Goal: Transaction & Acquisition: Book appointment/travel/reservation

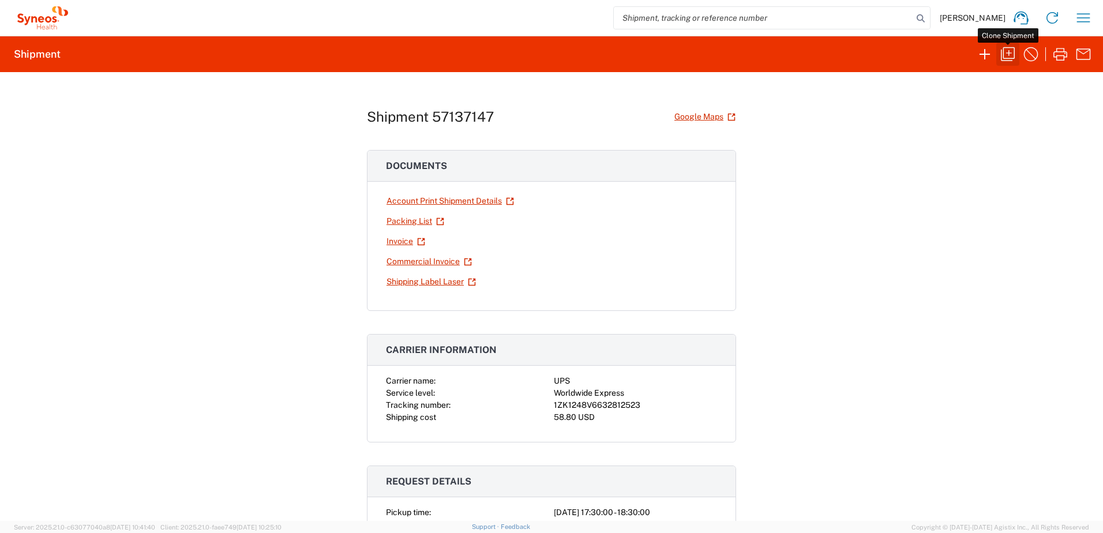
click at [1003, 51] on icon "button" at bounding box center [1008, 54] width 14 height 14
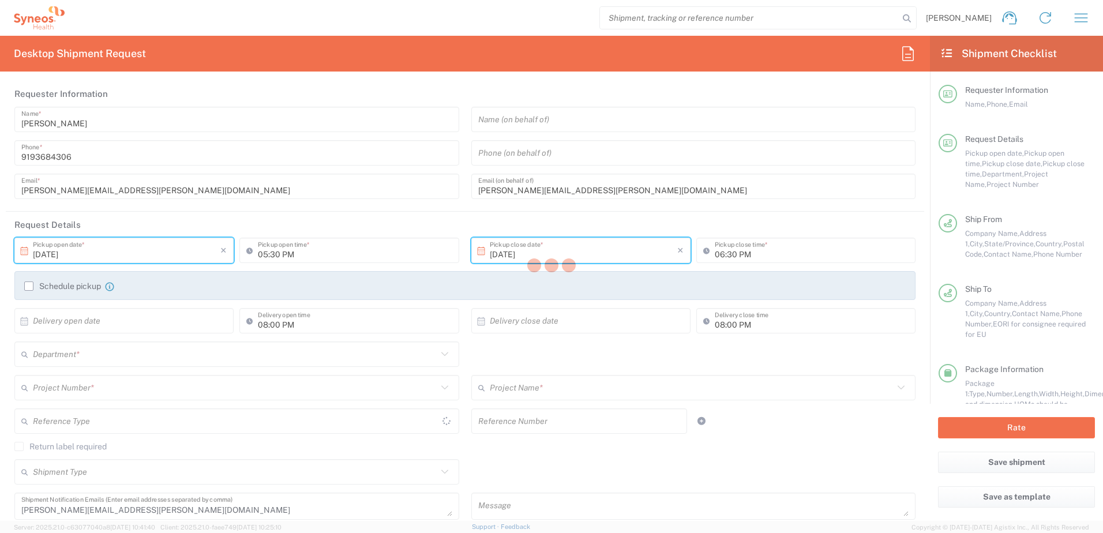
type input "[GEOGRAPHIC_DATA]"
type input "Business (General)"
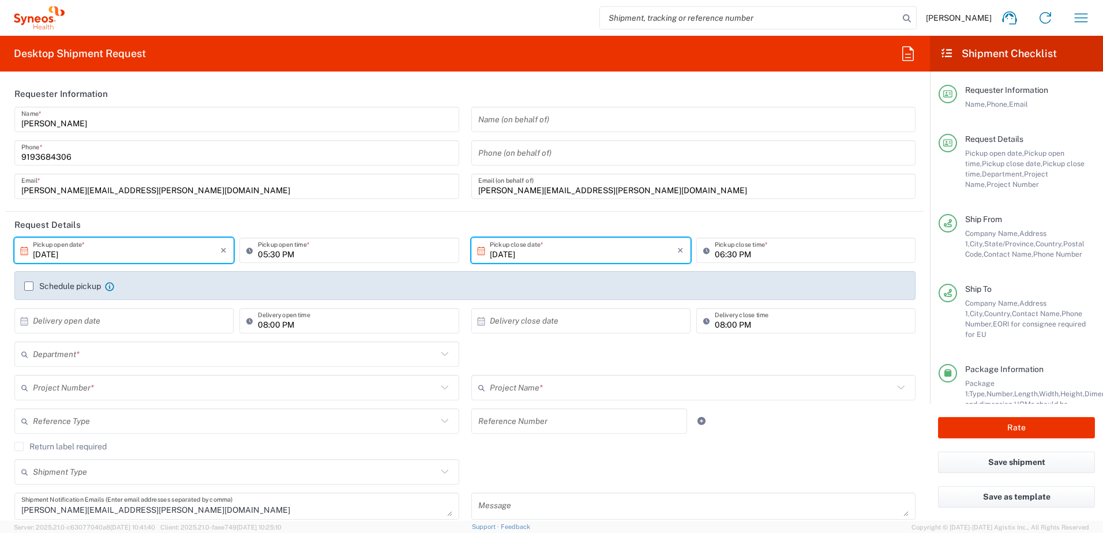
type input "[US_STATE]"
type input "[GEOGRAPHIC_DATA]"
type input "Delivery Duty Paid"
type input "Your Packaging"
type input "8130 DEPARTMENTAL EXPENSE"
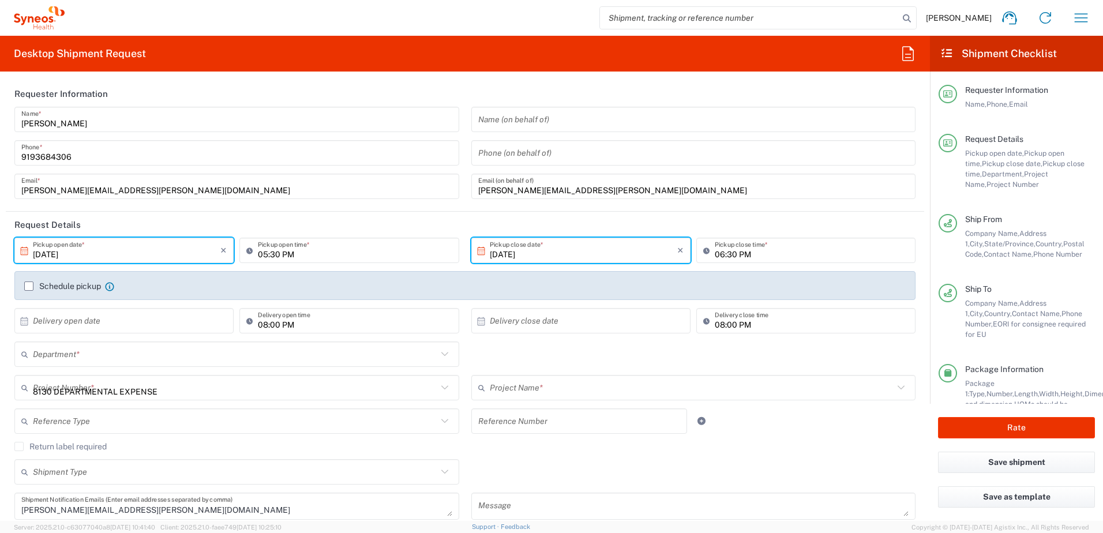
type input "8130"
type input "8130 DEPARTMENTAL EXPENSE"
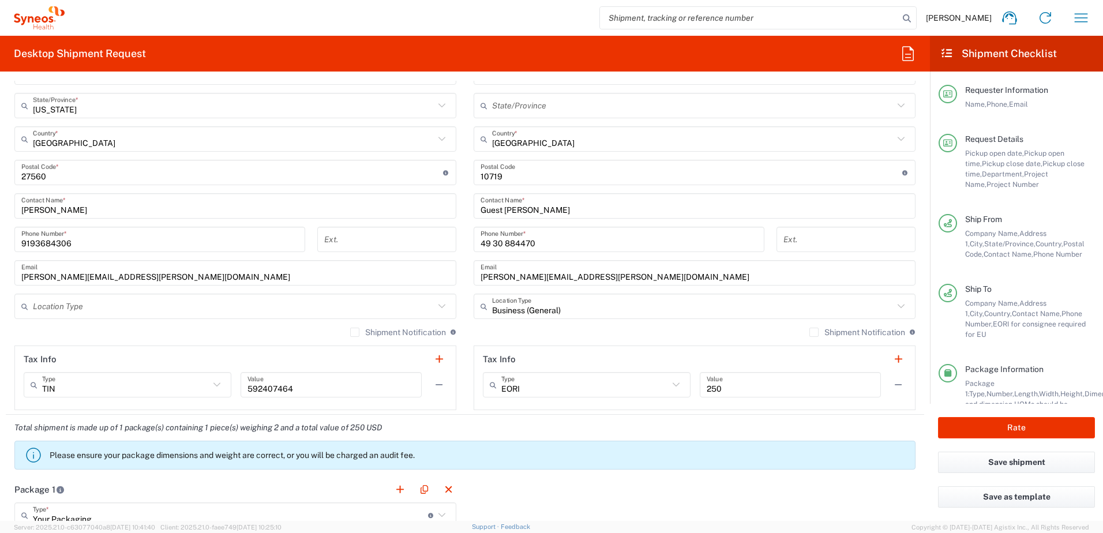
scroll to position [634, 0]
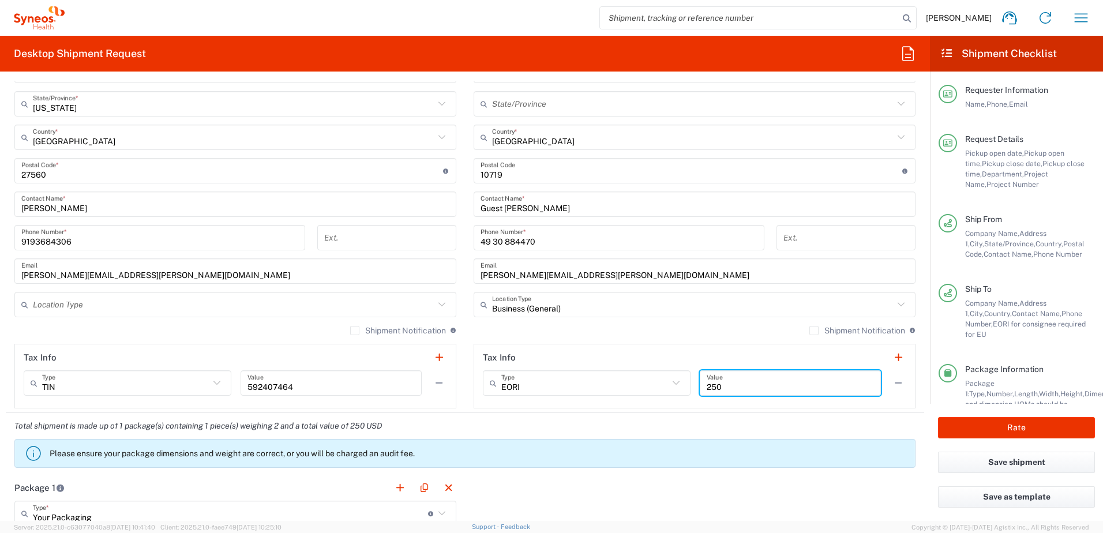
drag, startPoint x: 726, startPoint y: 384, endPoint x: 703, endPoint y: 384, distance: 23.6
click at [707, 384] on input "250" at bounding box center [790, 383] width 167 height 20
type input "2"
type input "Not Applicable"
click at [699, 423] on div "Total shipment is made up of 1 package(s) containing 1 piece(s) weighing 2 and …" at bounding box center [465, 444] width 930 height 62
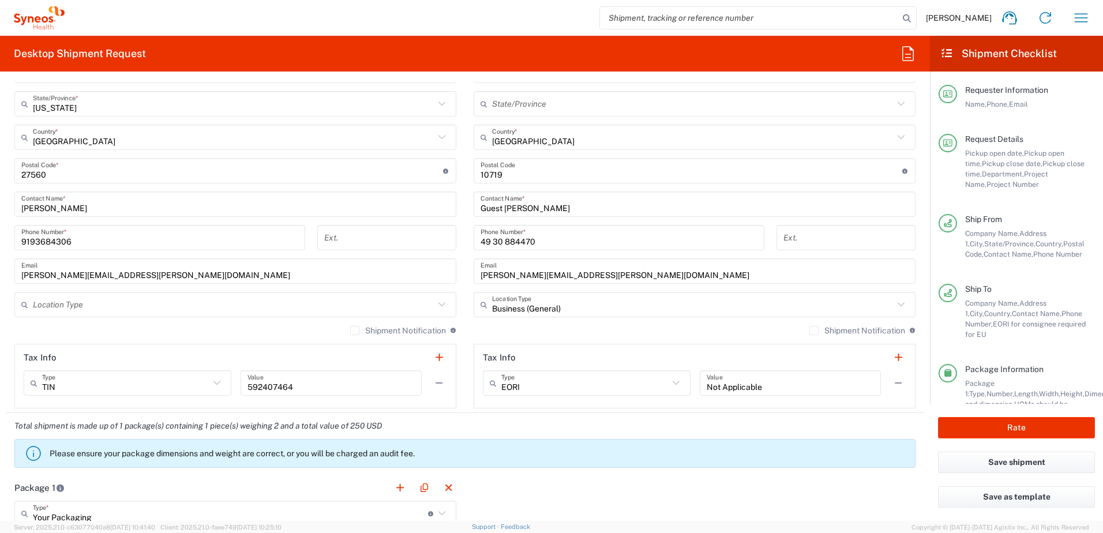
click at [803, 429] on div "Total shipment is made up of 1 package(s) containing 1 piece(s) weighing 2 and …" at bounding box center [465, 444] width 930 height 62
click at [976, 426] on button "Rate" at bounding box center [1016, 427] width 157 height 21
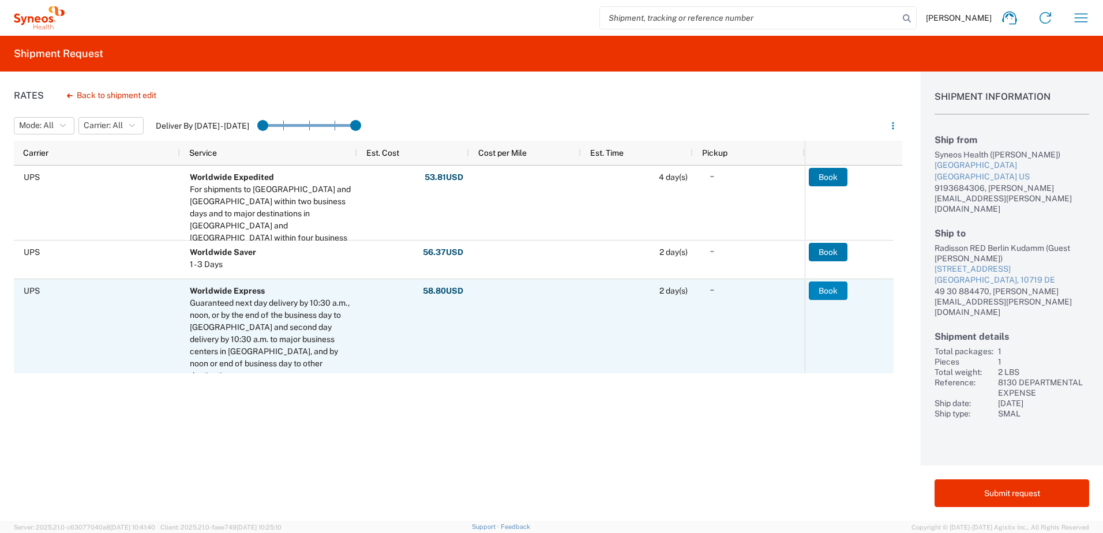
click at [831, 291] on button "Book" at bounding box center [828, 290] width 39 height 18
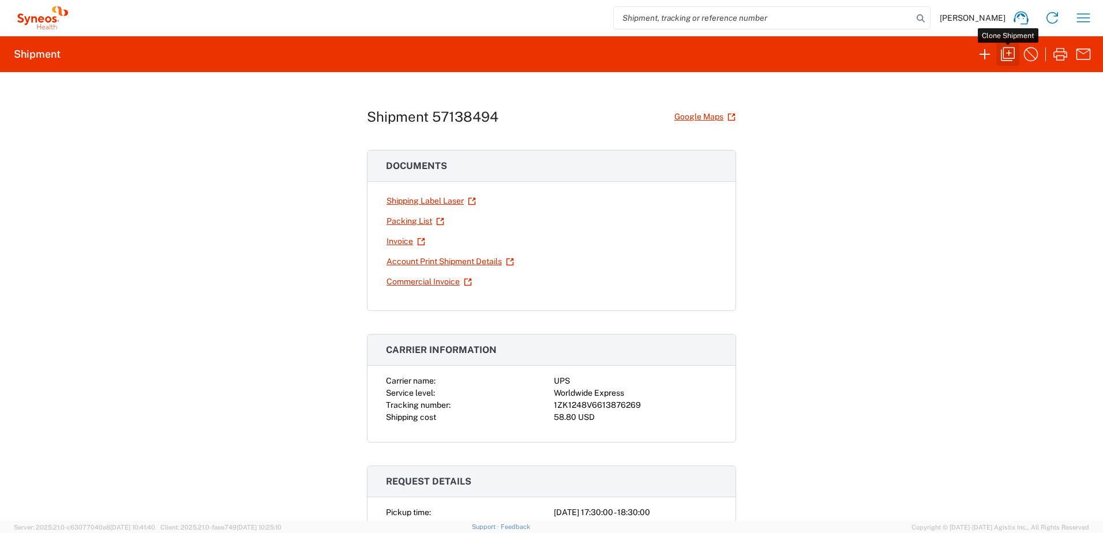
click at [1005, 58] on icon "button" at bounding box center [1008, 54] width 14 height 14
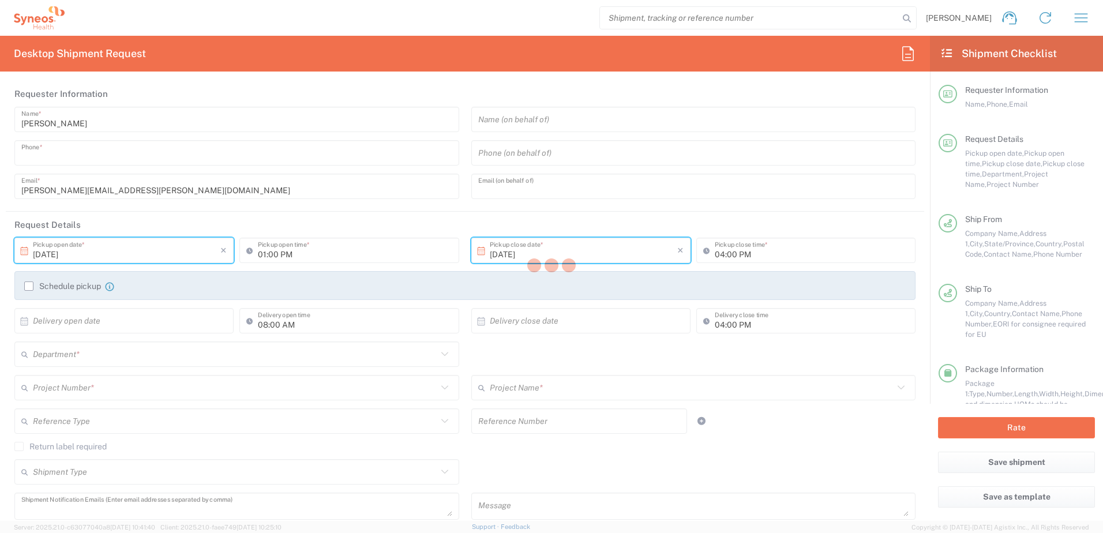
type input "9193684306"
type input "[PERSON_NAME][EMAIL_ADDRESS][PERSON_NAME][DOMAIN_NAME]"
type input "05:30 PM"
type input "06:30 PM"
type input "08:00 PM"
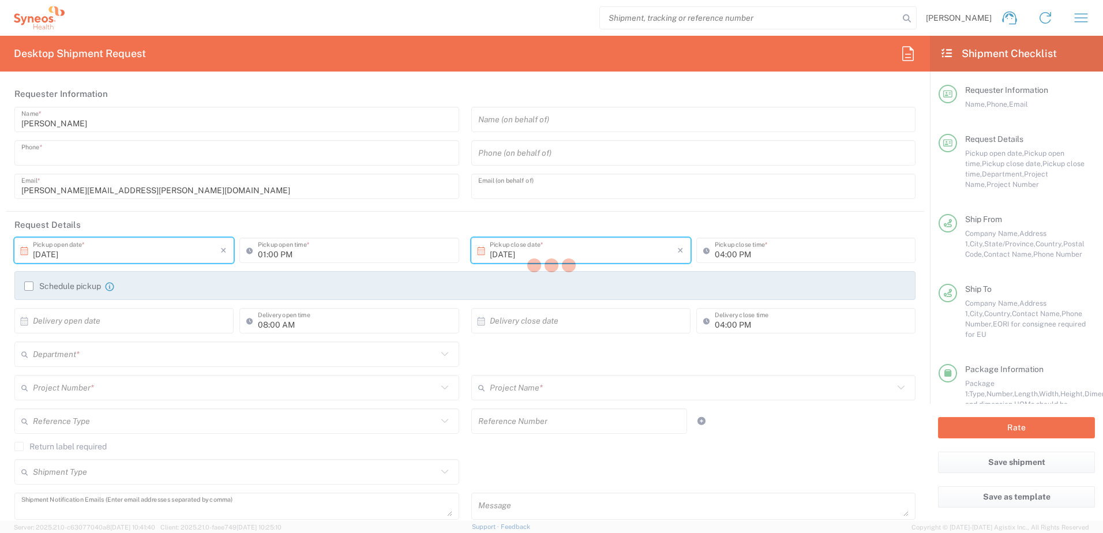
type input "08:00 PM"
type textarea "[PERSON_NAME][EMAIL_ADDRESS][PERSON_NAME][DOMAIN_NAME]"
type input "Syneos Health, LLC-[GEOGRAPHIC_DATA] [GEOGRAPHIC_DATA] [GEOGRAPHIC_DATA]"
type input "Syneos Health"
type input "[GEOGRAPHIC_DATA]"
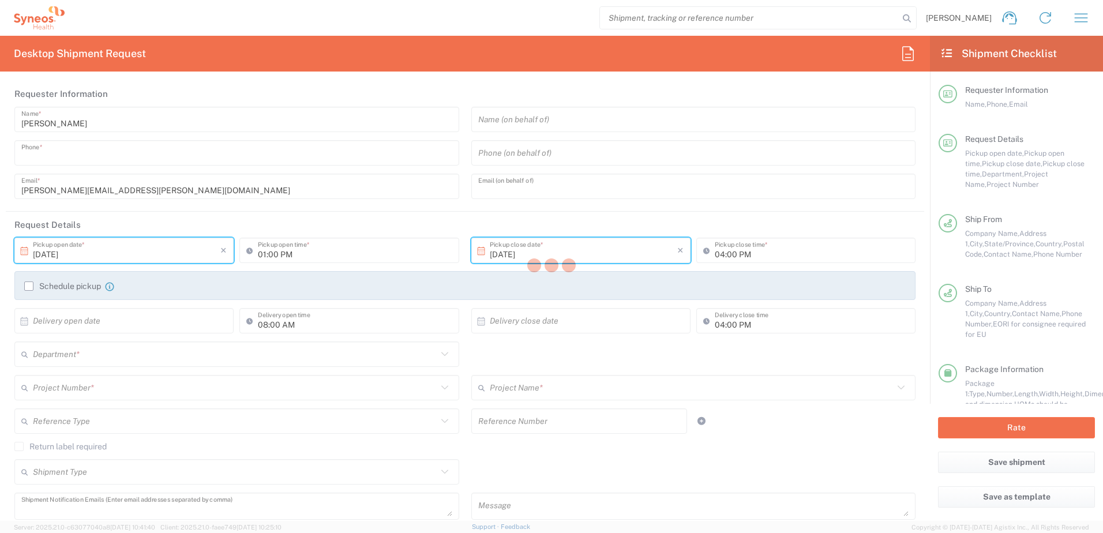
type input "Morrisville"
type input "27560"
type input "[PERSON_NAME]"
type input "9193684306"
type input "[PERSON_NAME][EMAIL_ADDRESS][PERSON_NAME][DOMAIN_NAME]"
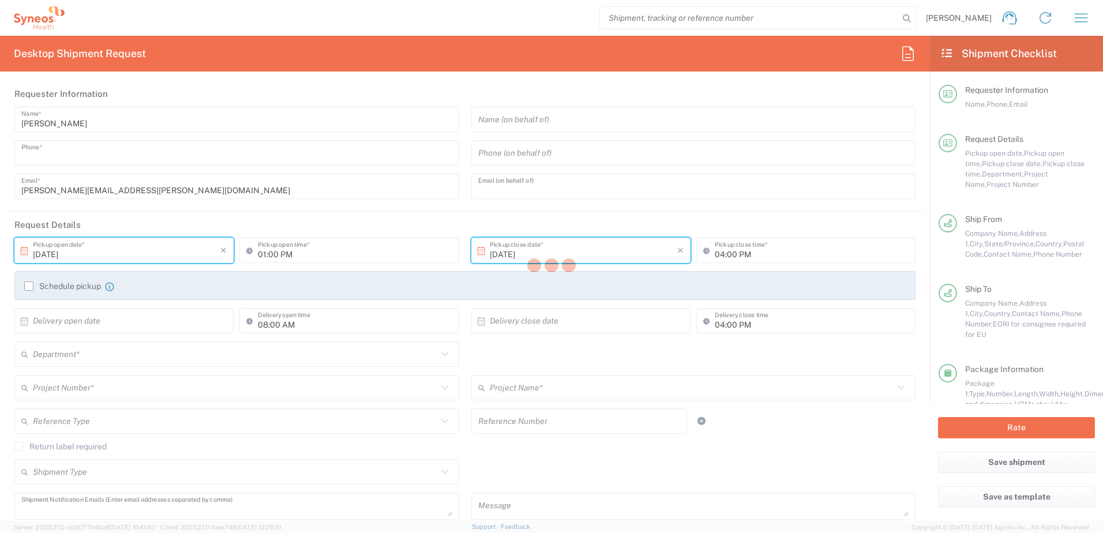
type input "Radisson RED Berlin Kudamm"
type input "[STREET_ADDRESS]"
type input "[GEOGRAPHIC_DATA]"
type input "10719"
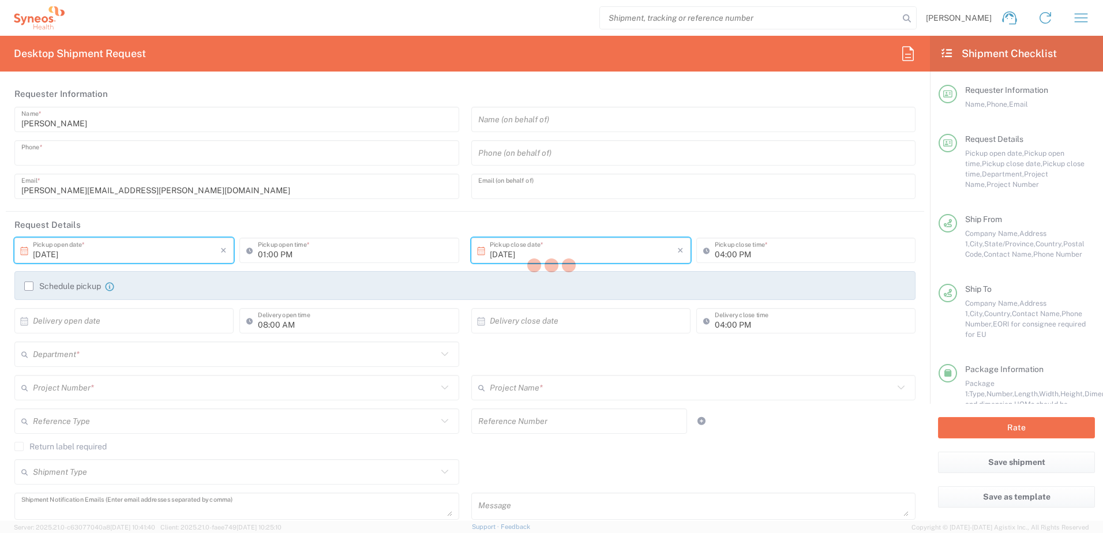
type input "Guest [PERSON_NAME]"
type input "49 30 884470"
type input "[PERSON_NAME][EMAIL_ADDRESS][PERSON_NAME][DOMAIN_NAME]"
type input "Business (General)"
type input "Sender/Shipper"
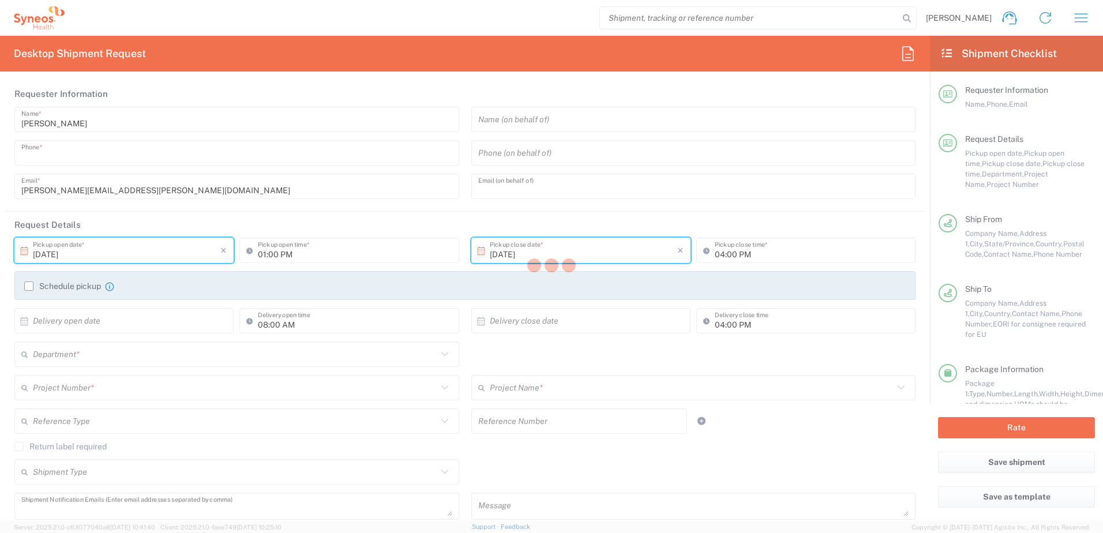
type input "Gift"
type input "Sender/Shipper"
type input "Delivery Duty Paid"
type input "[PERSON_NAME]"
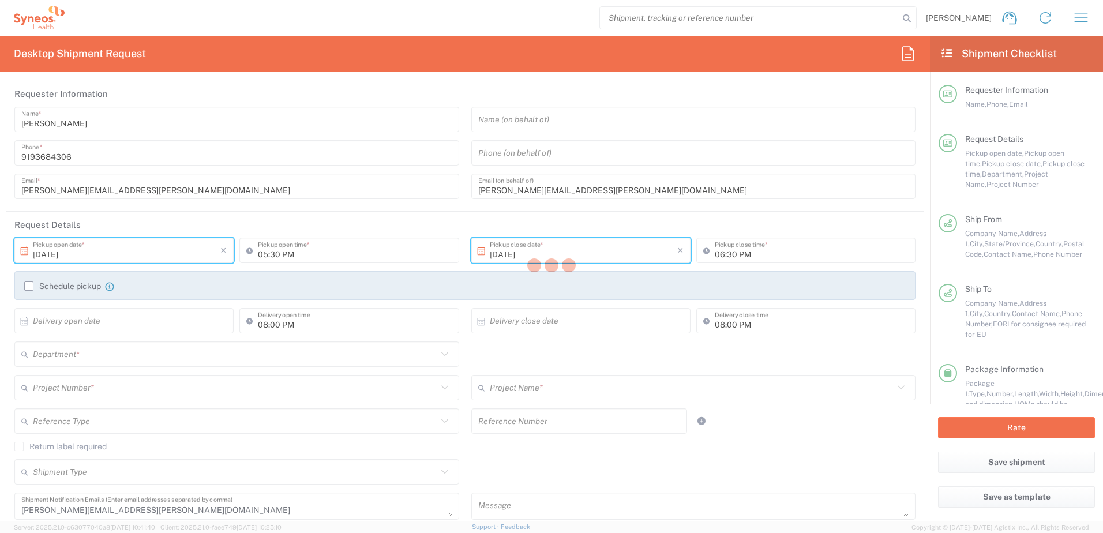
type input "[US_STATE]"
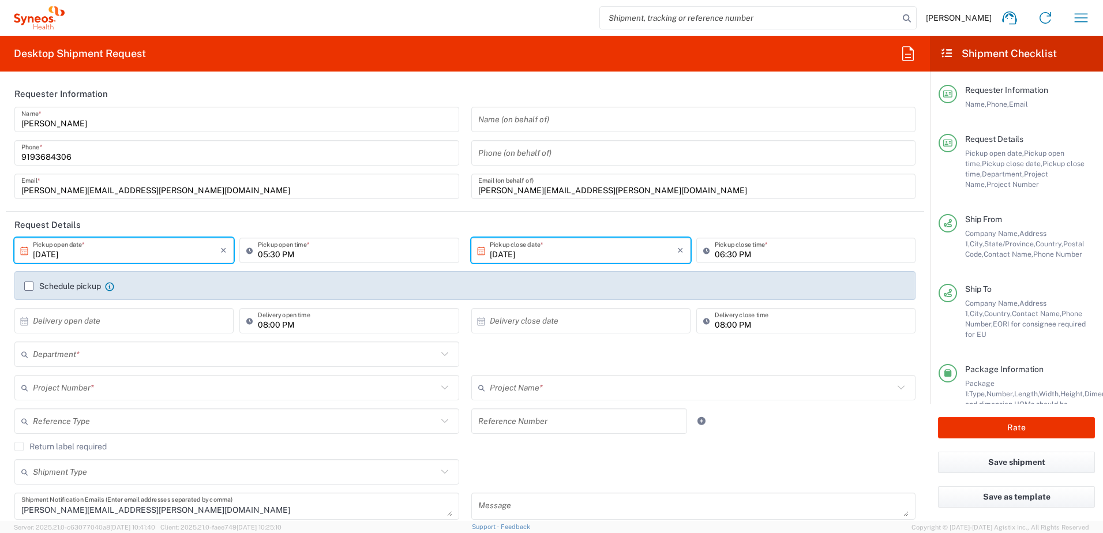
type input "Your Packaging"
type input "8130"
type input "8130 DEPARTMENTAL EXPENSE"
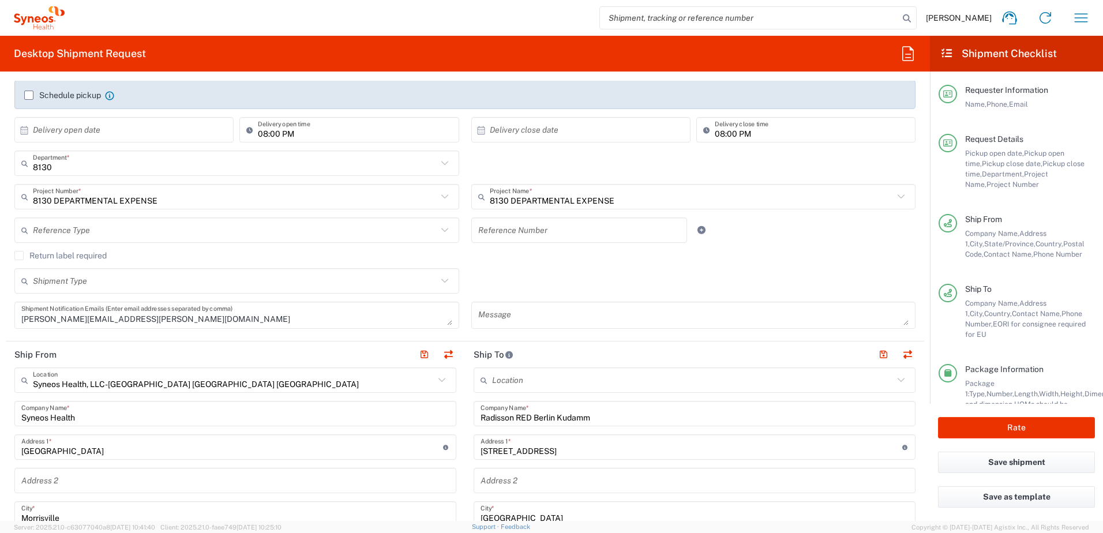
scroll to position [231, 0]
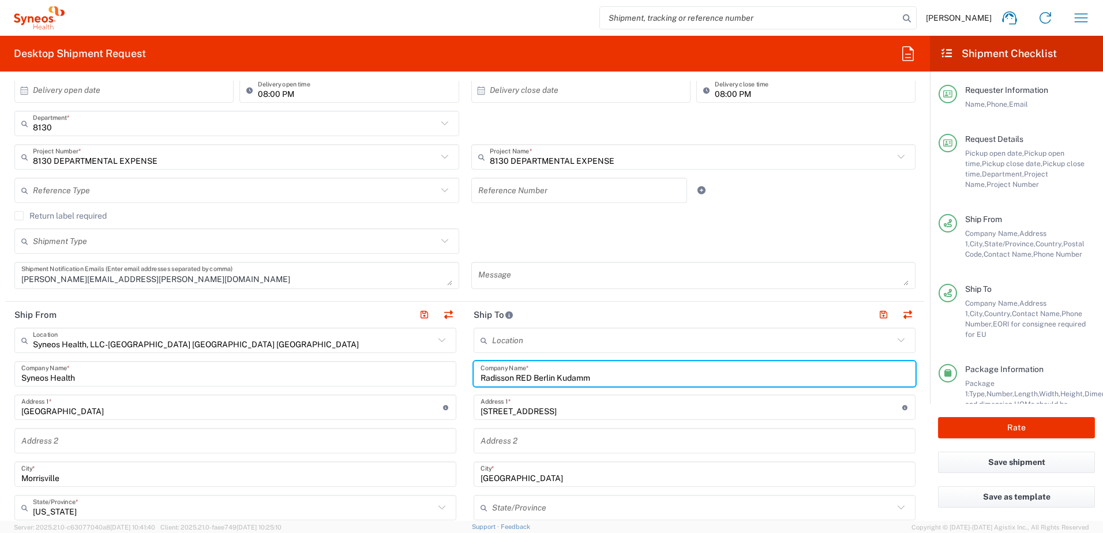
drag, startPoint x: 596, startPoint y: 377, endPoint x: 441, endPoint y: 377, distance: 155.2
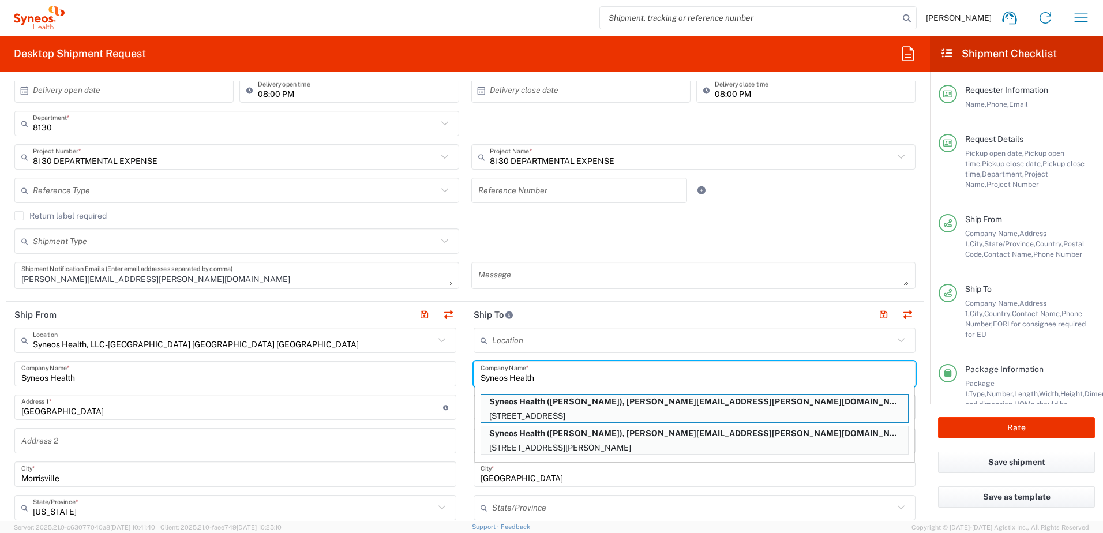
type input "Syneos Health"
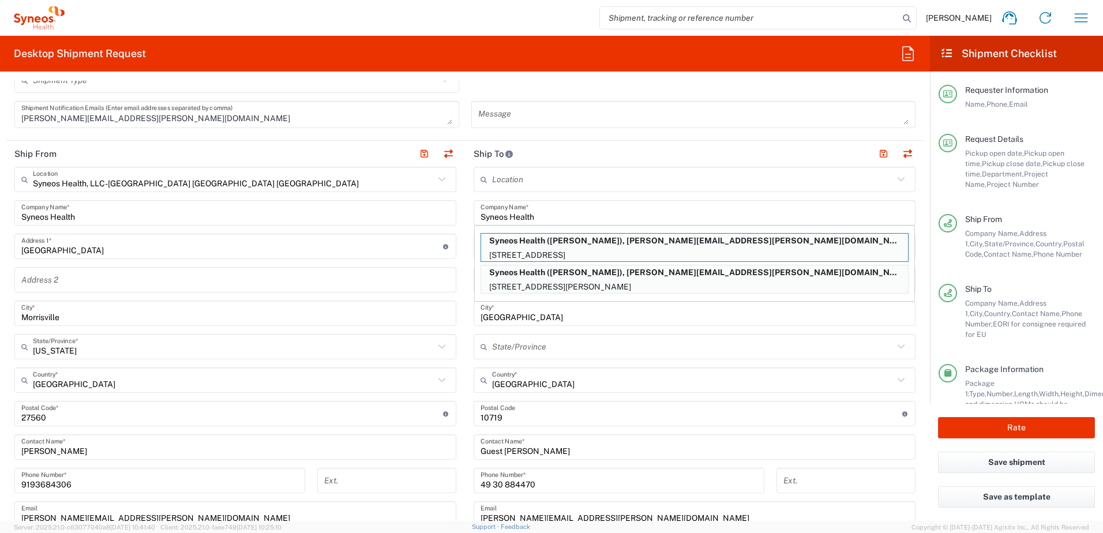
scroll to position [385, 0]
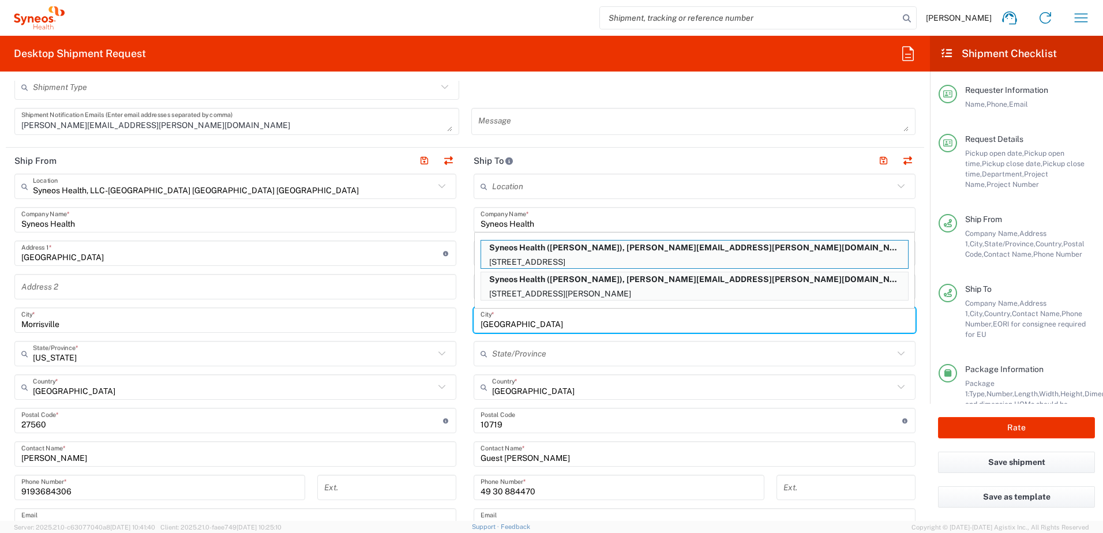
click at [525, 320] on input "[GEOGRAPHIC_DATA]" at bounding box center [694, 320] width 428 height 20
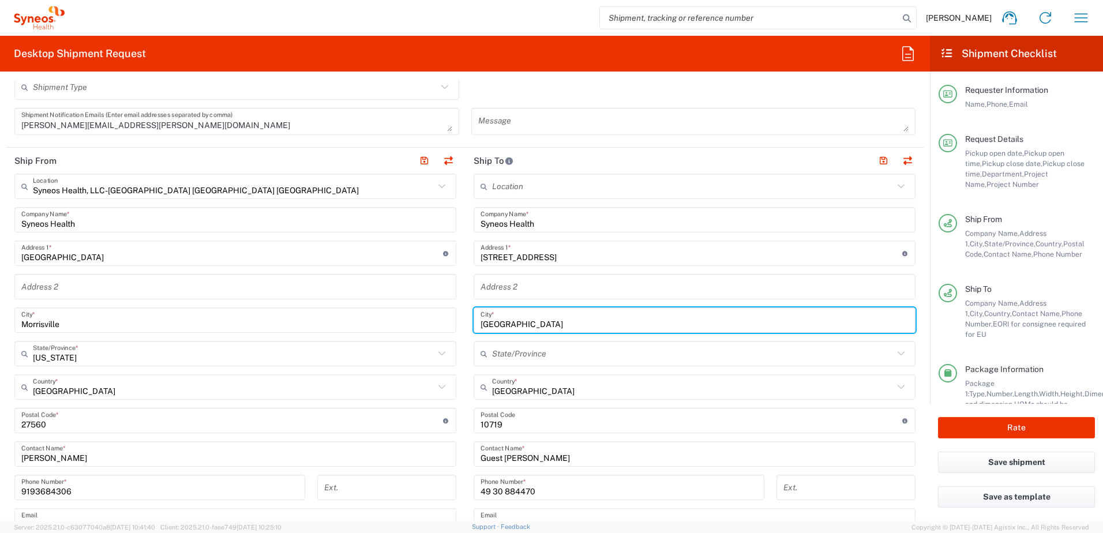
drag, startPoint x: 527, startPoint y: 326, endPoint x: 453, endPoint y: 318, distance: 74.8
click at [453, 318] on div "Ship From Syneos Health, LLC-[GEOGRAPHIC_DATA] [GEOGRAPHIC_DATA] [GEOGRAPHIC_DA…" at bounding box center [465, 405] width 918 height 515
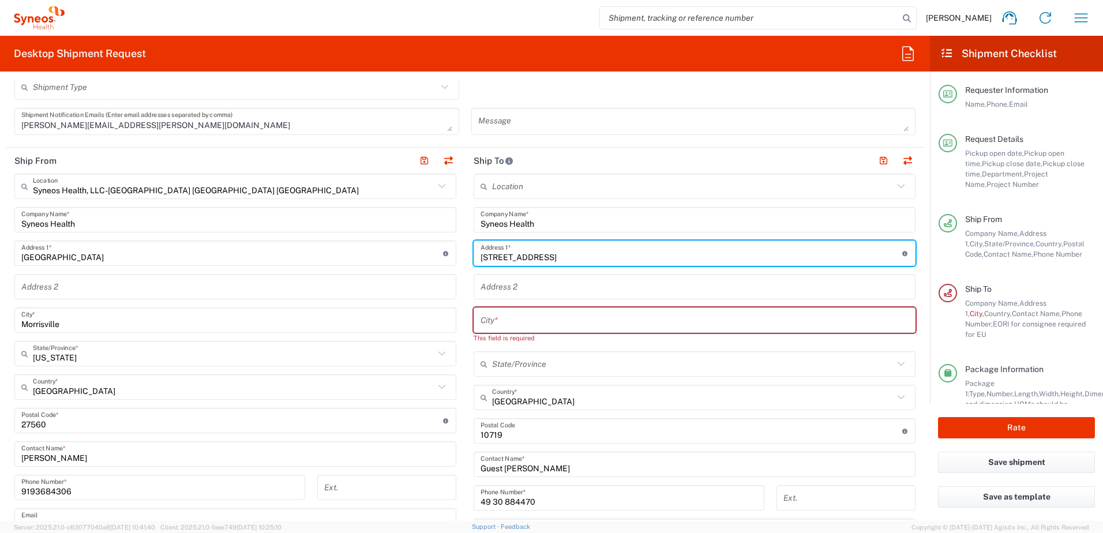
drag, startPoint x: 585, startPoint y: 257, endPoint x: 466, endPoint y: 255, distance: 118.8
click at [466, 255] on main "Location [PERSON_NAME] LLC-[GEOGRAPHIC_DATA] [GEOGRAPHIC_DATA] [GEOGRAPHIC_DATA…" at bounding box center [694, 421] width 459 height 495
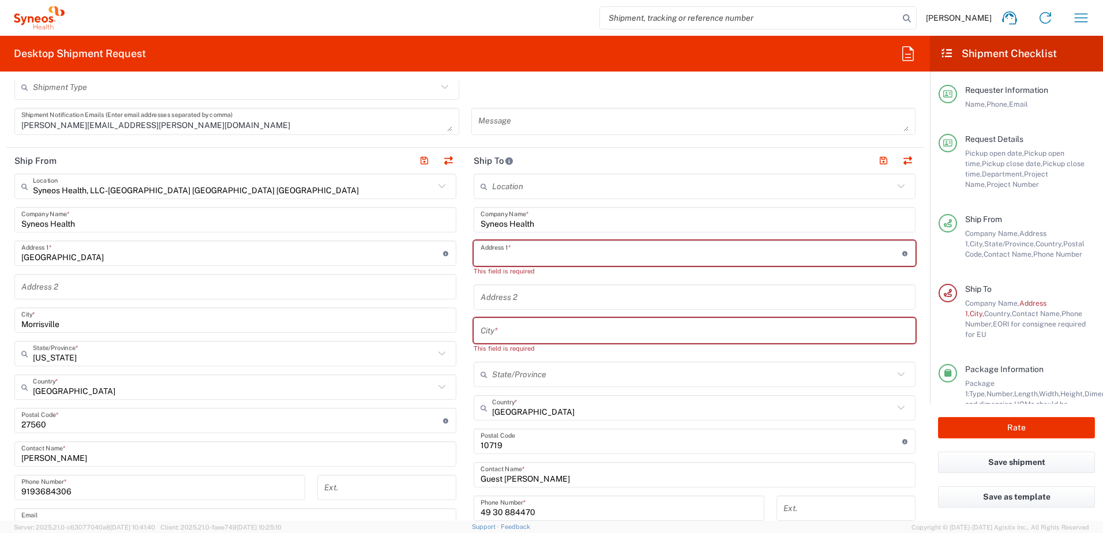
click at [507, 246] on input "text" at bounding box center [691, 253] width 422 height 20
paste input "[STREET_ADDRESS]"
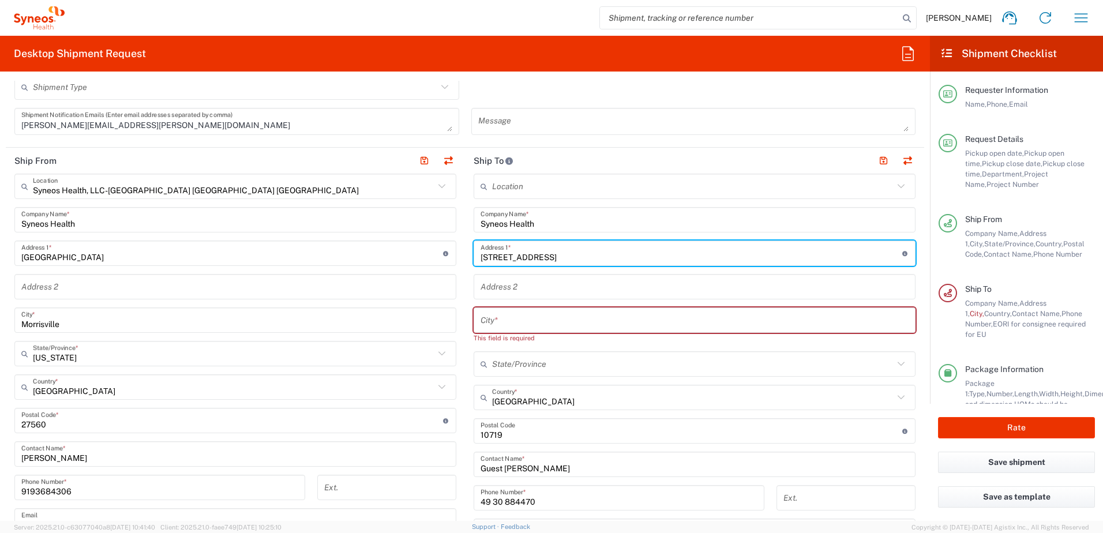
type input "[STREET_ADDRESS]"
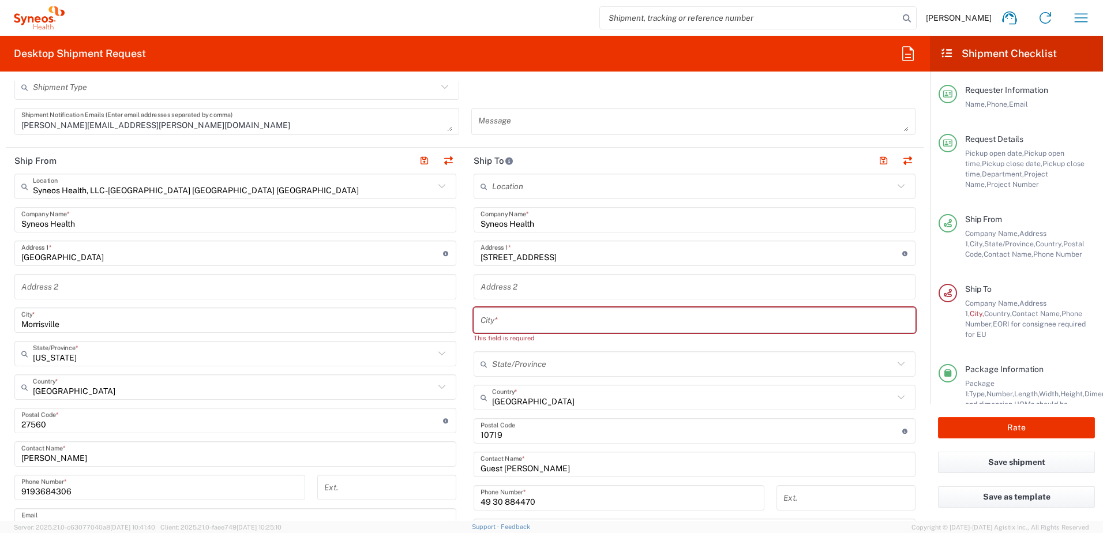
click at [532, 406] on input "[GEOGRAPHIC_DATA]" at bounding box center [692, 398] width 401 height 20
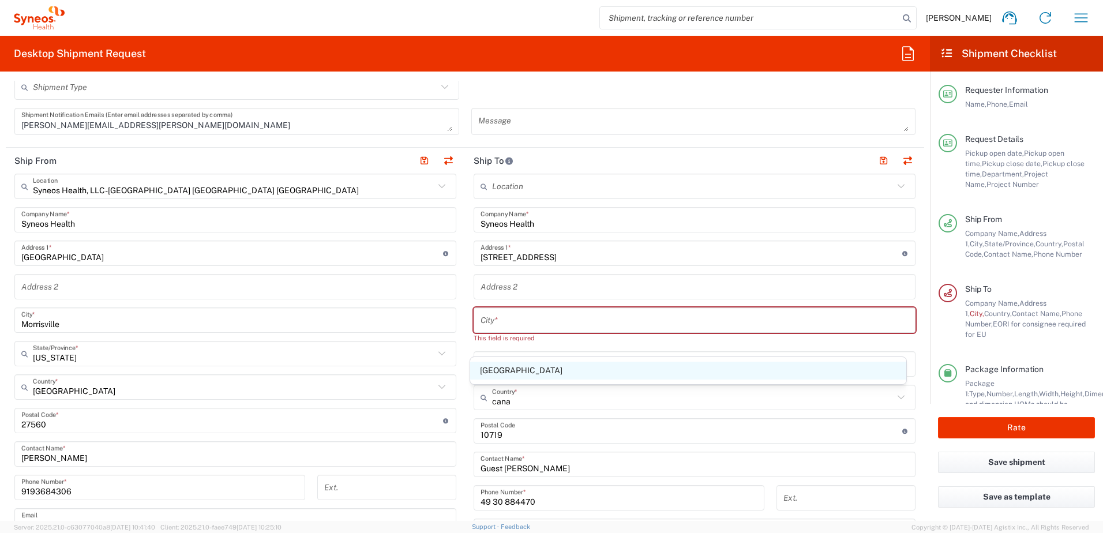
click at [491, 369] on span "[GEOGRAPHIC_DATA]" at bounding box center [688, 371] width 437 height 18
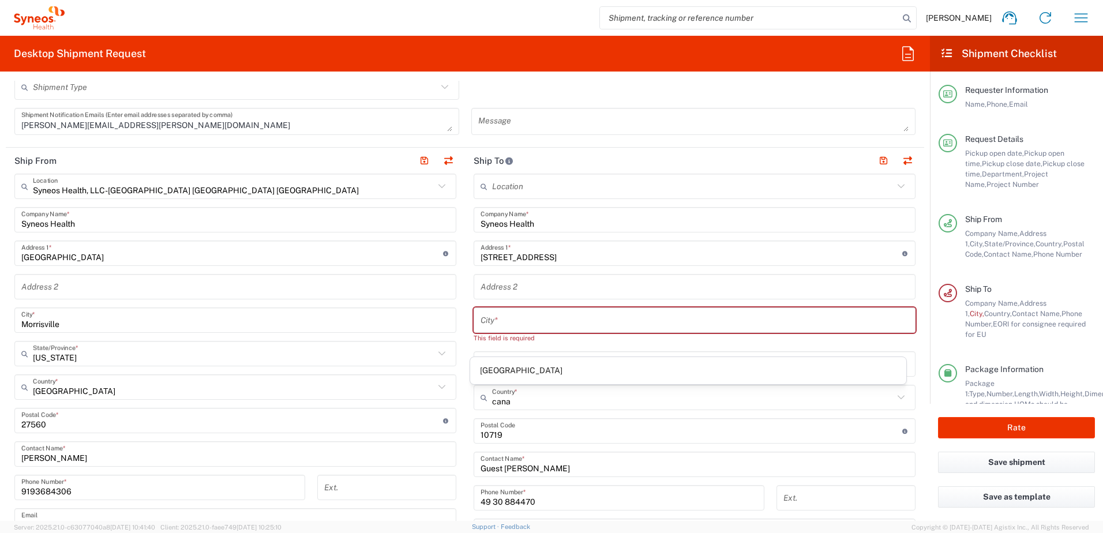
type input "[GEOGRAPHIC_DATA]"
click at [501, 363] on input "text" at bounding box center [692, 364] width 401 height 20
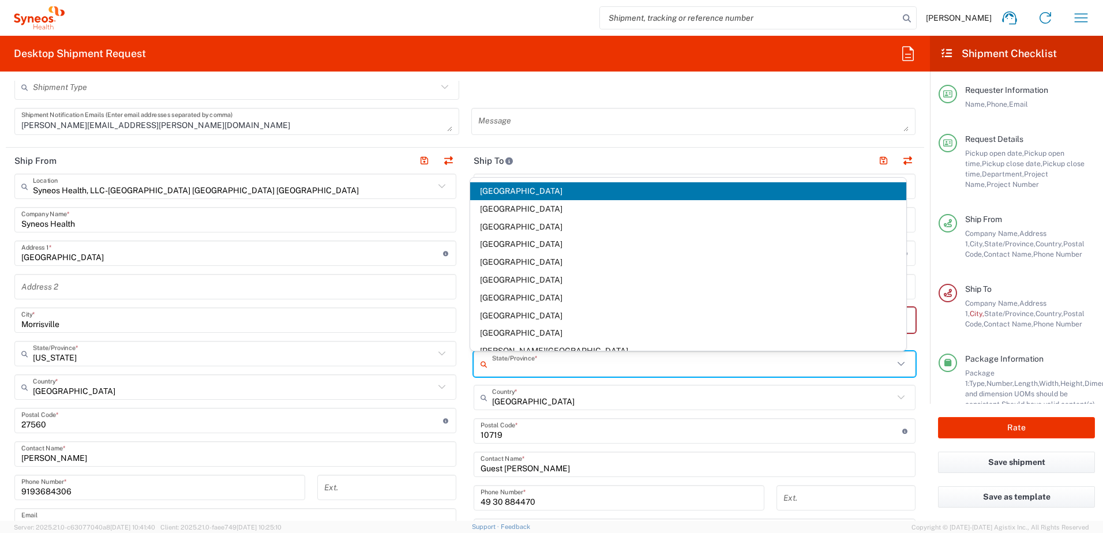
click at [501, 366] on input "text" at bounding box center [692, 364] width 401 height 20
click at [512, 337] on span "[GEOGRAPHIC_DATA]" at bounding box center [688, 333] width 437 height 18
type input "[GEOGRAPHIC_DATA]"
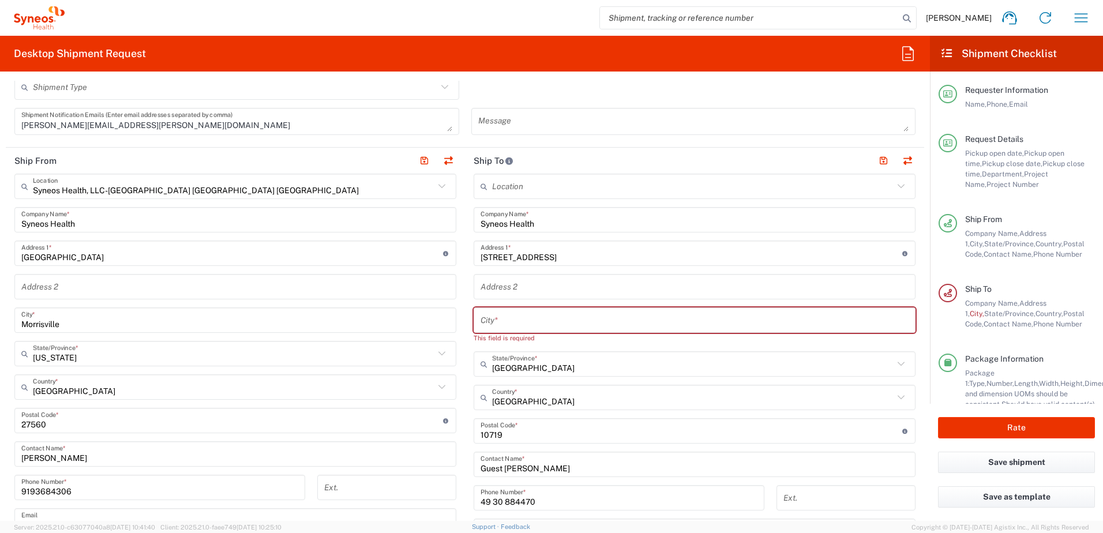
click at [505, 322] on input "text" at bounding box center [694, 320] width 428 height 20
paste input "[PERSON_NAME]"
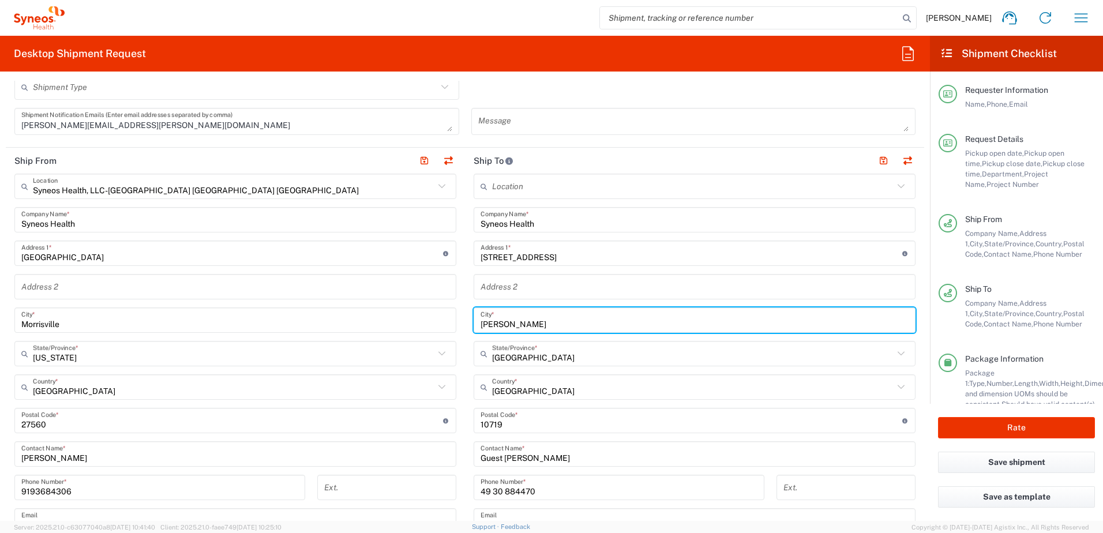
type input "[PERSON_NAME]"
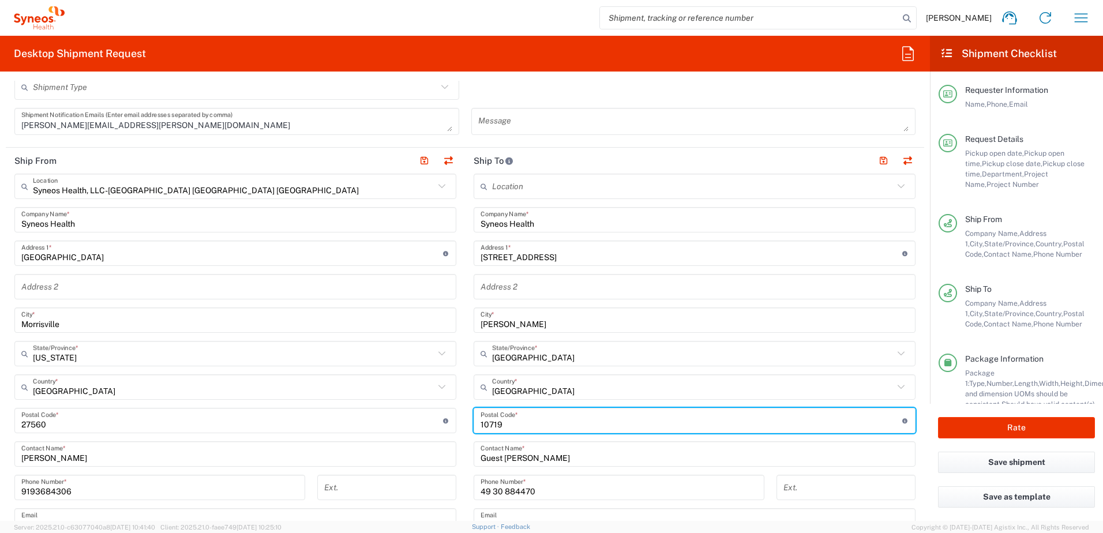
drag, startPoint x: 531, startPoint y: 425, endPoint x: 464, endPoint y: 428, distance: 67.0
click at [465, 428] on main "Location [PERSON_NAME] LLC-[GEOGRAPHIC_DATA] [GEOGRAPHIC_DATA] [GEOGRAPHIC_DATA…" at bounding box center [694, 416] width 459 height 485
paste input "L3T 2Y6"
type input "L3T 2Y6"
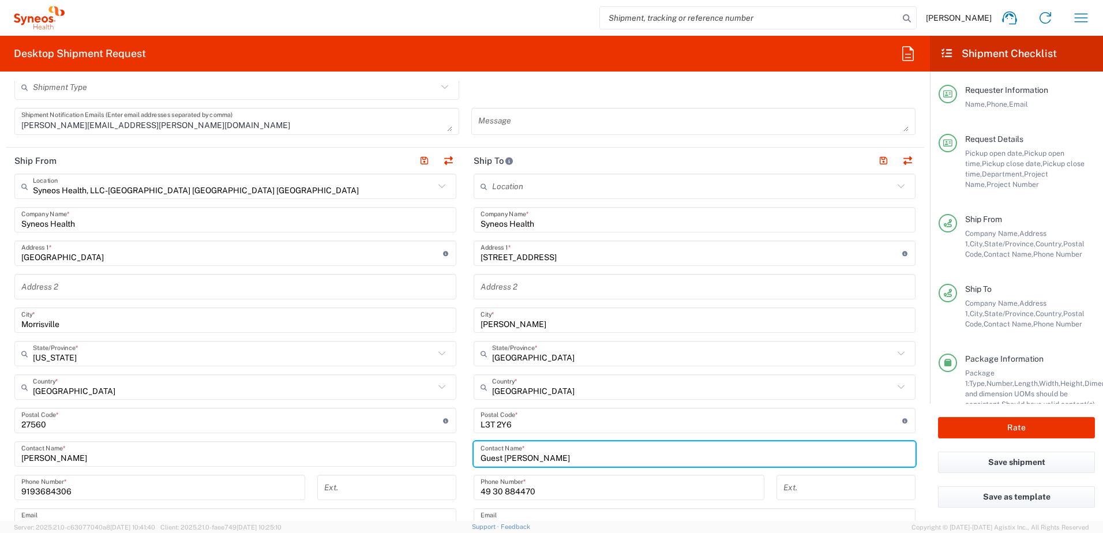
drag, startPoint x: 562, startPoint y: 457, endPoint x: 458, endPoint y: 456, distance: 104.4
click at [458, 456] on div "Ship From Syneos Health, LLC-[GEOGRAPHIC_DATA] [GEOGRAPHIC_DATA] [GEOGRAPHIC_DA…" at bounding box center [465, 405] width 918 height 515
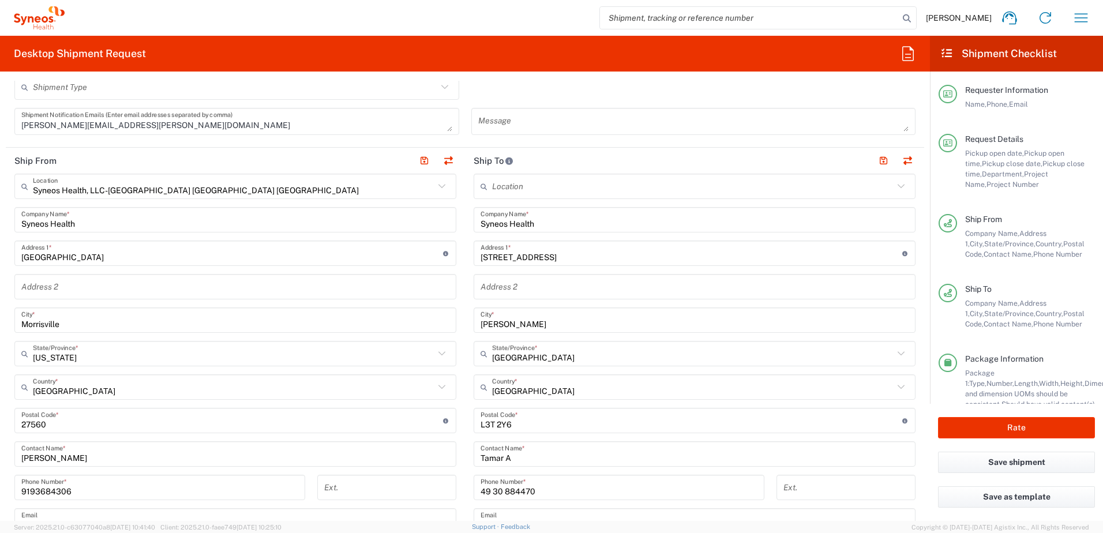
click at [528, 457] on input "Tamar A" at bounding box center [694, 454] width 428 height 20
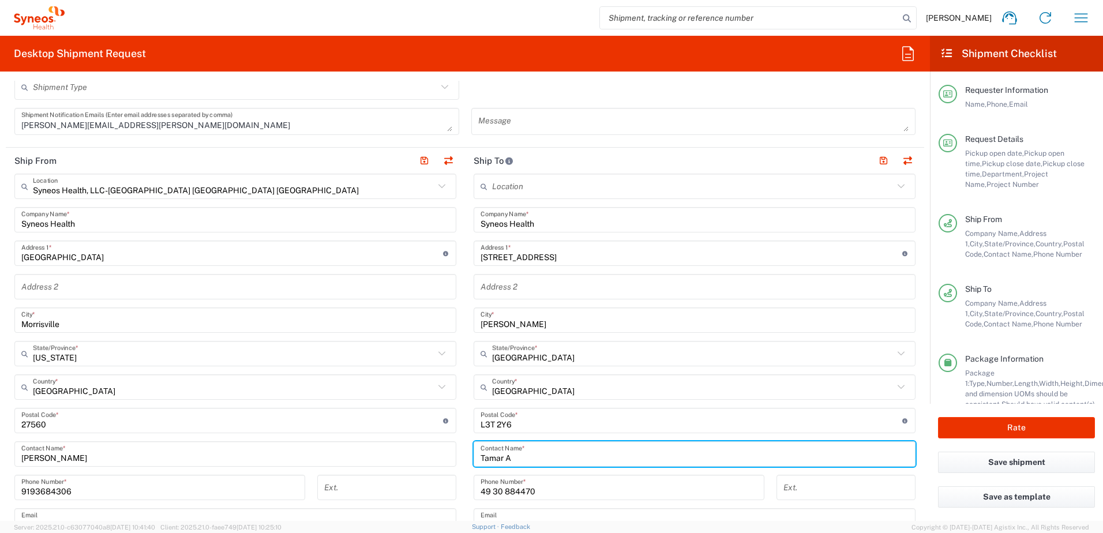
drag, startPoint x: 514, startPoint y: 457, endPoint x: 504, endPoint y: 457, distance: 9.8
click at [504, 457] on input "Tamar A" at bounding box center [694, 454] width 428 height 20
paste input "ghamanoukian"
type input "[PERSON_NAME]"
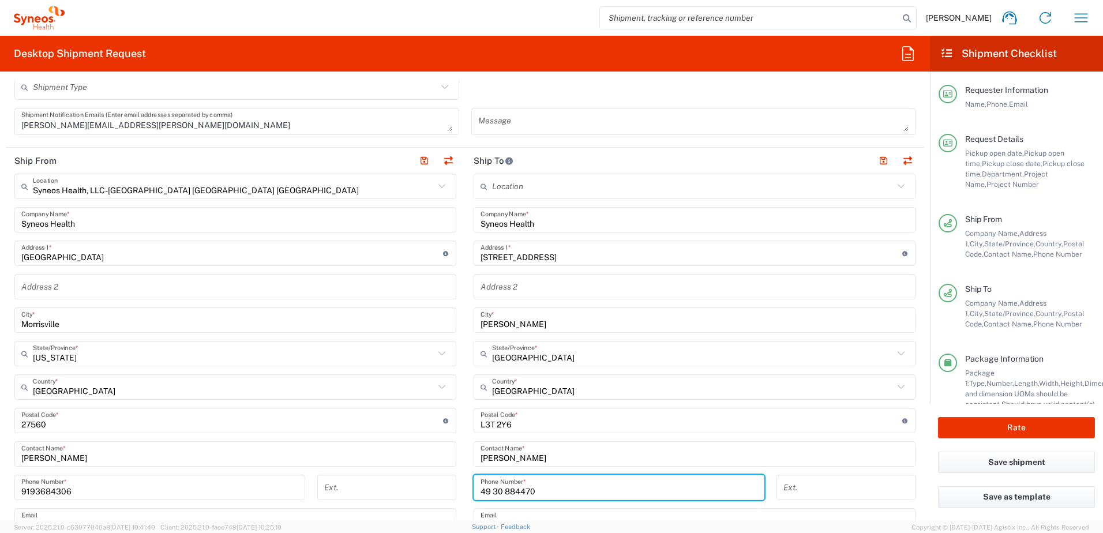
drag, startPoint x: 540, startPoint y: 490, endPoint x: 479, endPoint y: 480, distance: 62.5
click at [480, 480] on input "49 30 884470" at bounding box center [618, 488] width 277 height 20
paste input "[PHONE_NUMBER]"
click at [480, 491] on input "[PHONE_NUMBER]" at bounding box center [618, 488] width 277 height 20
type input "[PHONE_NUMBER]"
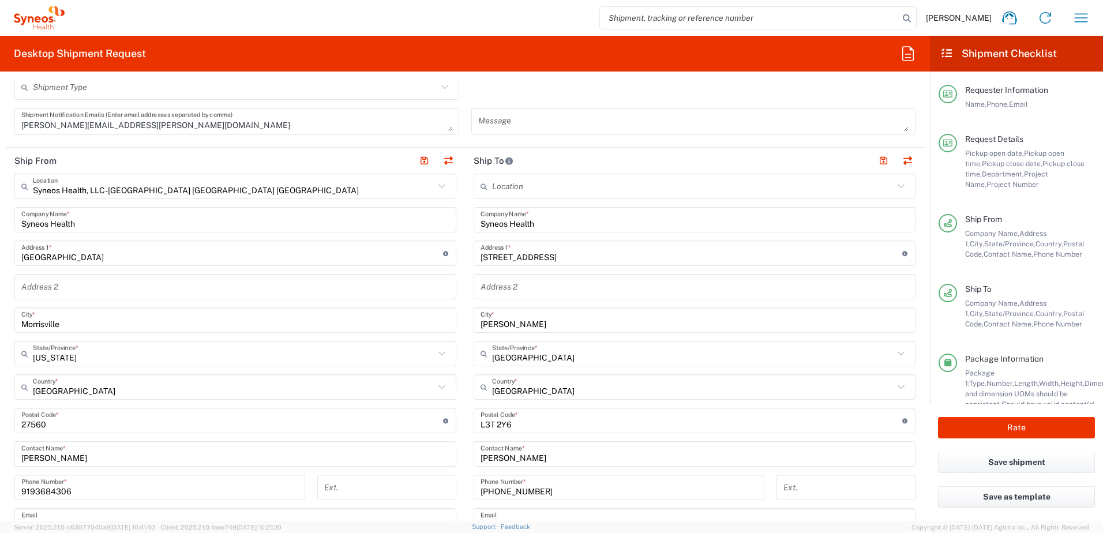
click at [573, 464] on input "[PERSON_NAME]" at bounding box center [694, 454] width 428 height 20
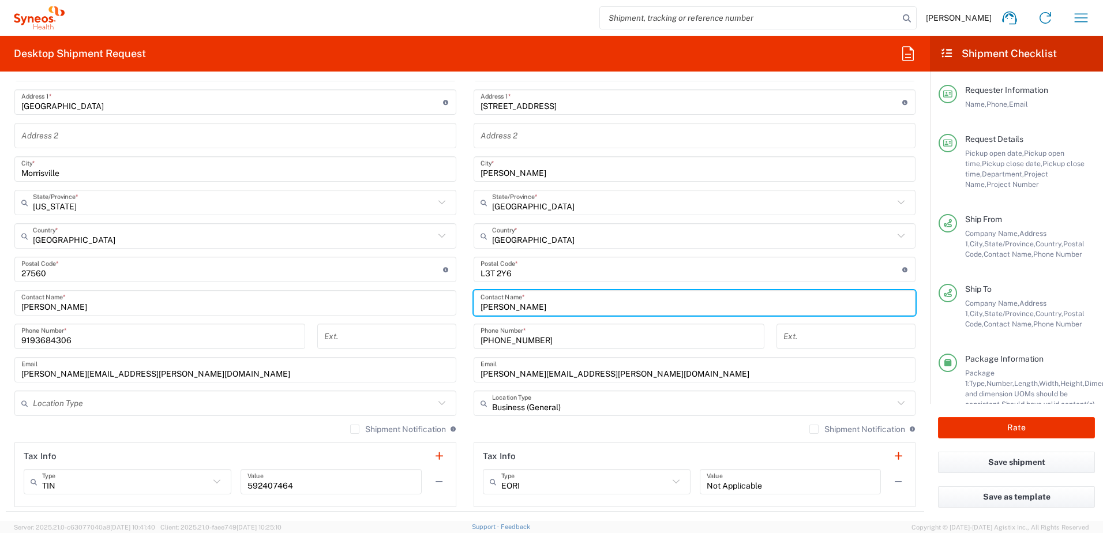
scroll to position [558, 0]
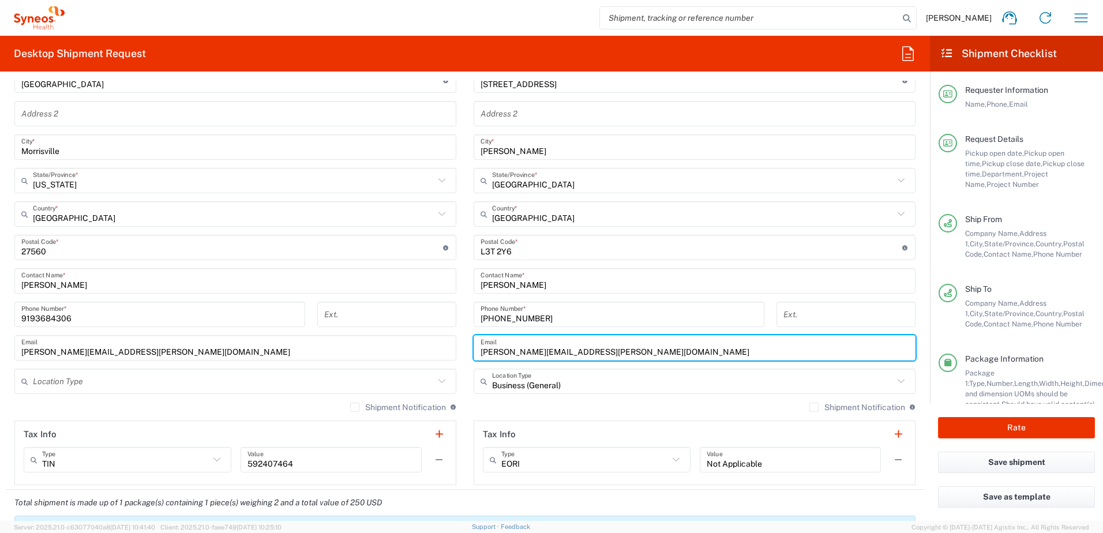
drag, startPoint x: 606, startPoint y: 350, endPoint x: 443, endPoint y: 355, distance: 163.3
click at [443, 355] on div "Ship From Syneos Health, LLC-[GEOGRAPHIC_DATA] [GEOGRAPHIC_DATA] [GEOGRAPHIC_DA…" at bounding box center [465, 232] width 918 height 515
paste input "tamar.aghamanoukian"
type input "[EMAIL_ADDRESS][DOMAIN_NAME]"
click at [498, 382] on input "text" at bounding box center [692, 381] width 401 height 20
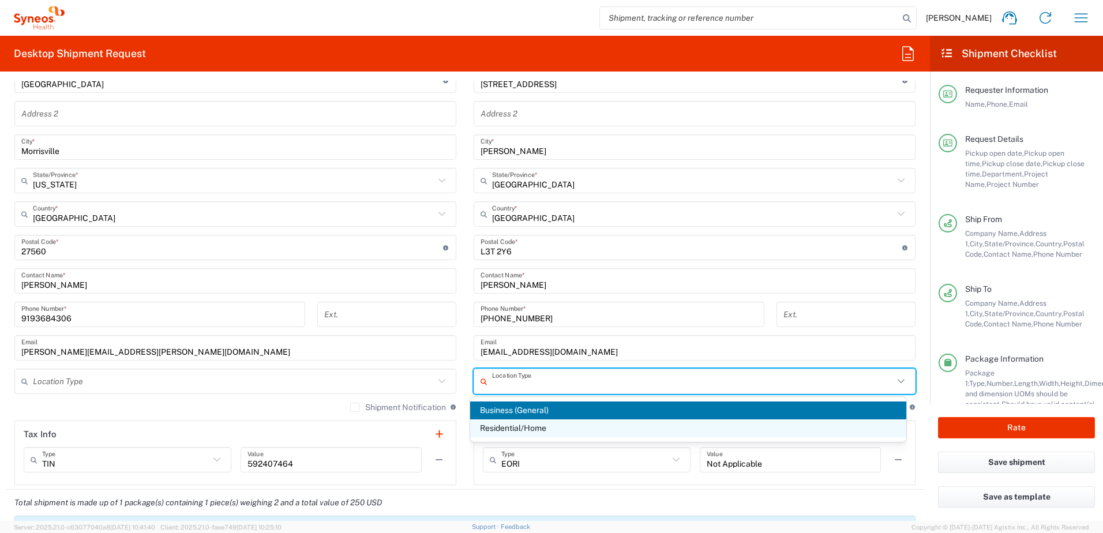
click at [503, 425] on span "Residential/Home" at bounding box center [688, 428] width 437 height 18
type input "Residential/Home"
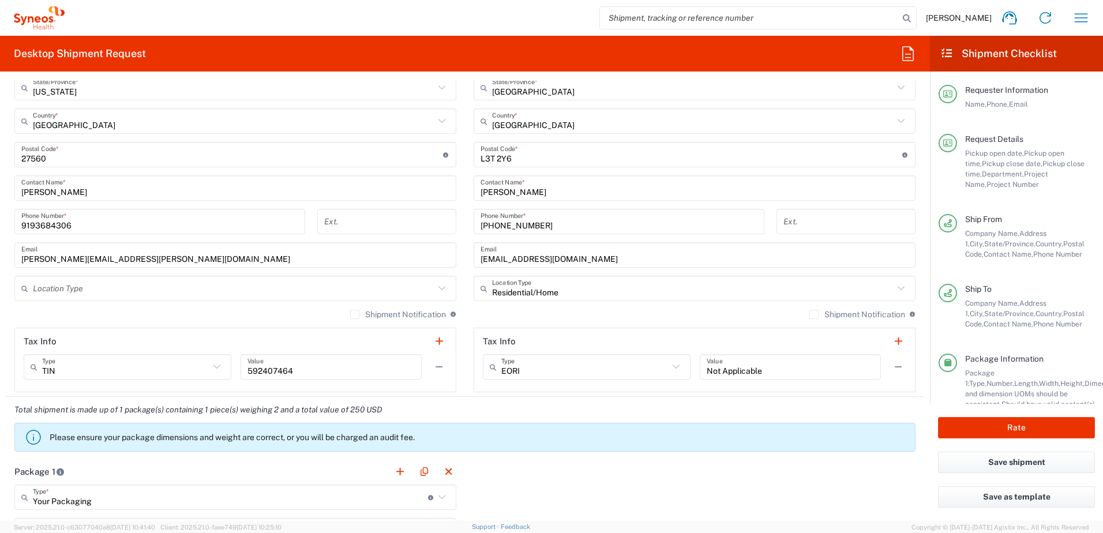
scroll to position [673, 0]
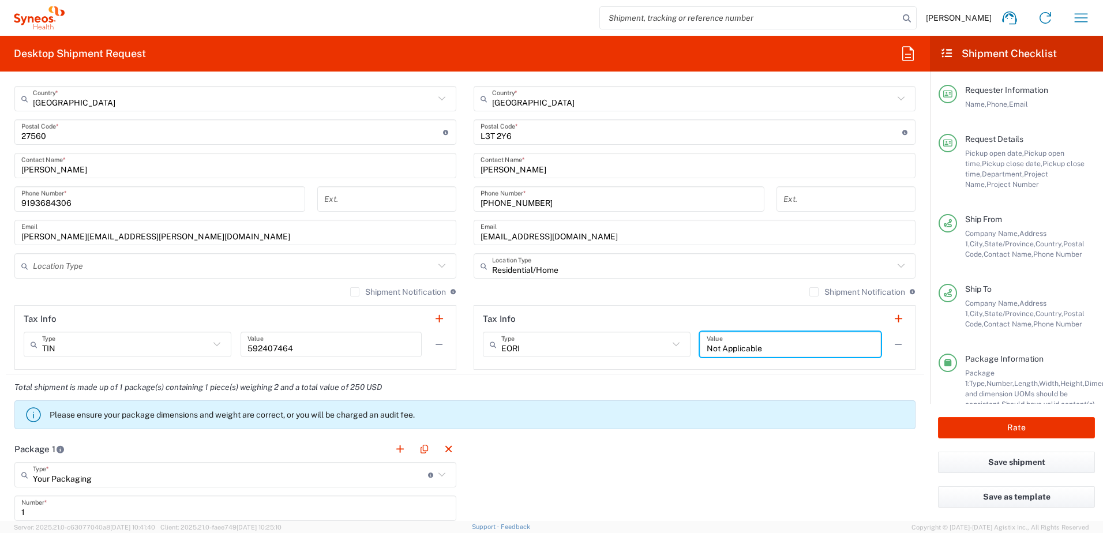
drag, startPoint x: 772, startPoint y: 349, endPoint x: 686, endPoint y: 344, distance: 86.7
click at [686, 344] on div "EORI Type EORI EIN Other TIN VAT Not Applicable Value" at bounding box center [694, 348] width 423 height 33
click at [681, 398] on div "Total shipment is made up of 1 package(s) containing 1 piece(s) weighing 2 and …" at bounding box center [465, 405] width 930 height 62
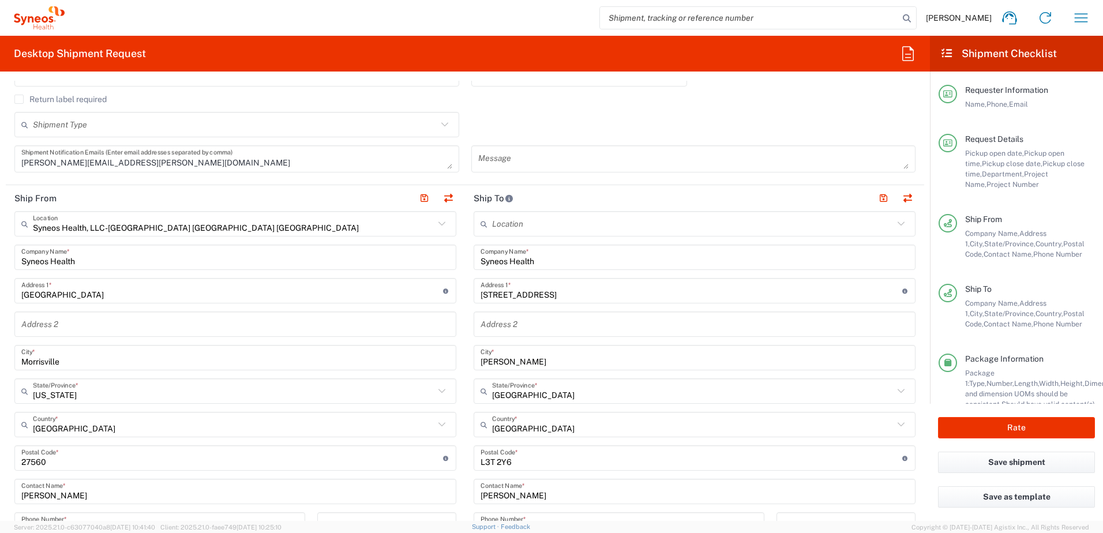
scroll to position [327, 0]
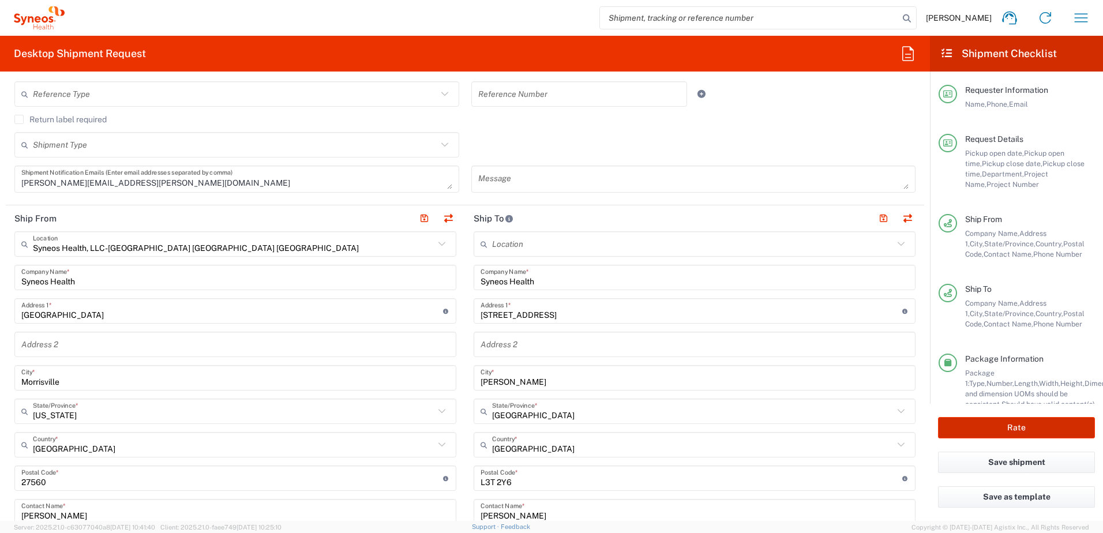
click at [996, 422] on button "Rate" at bounding box center [1016, 427] width 157 height 21
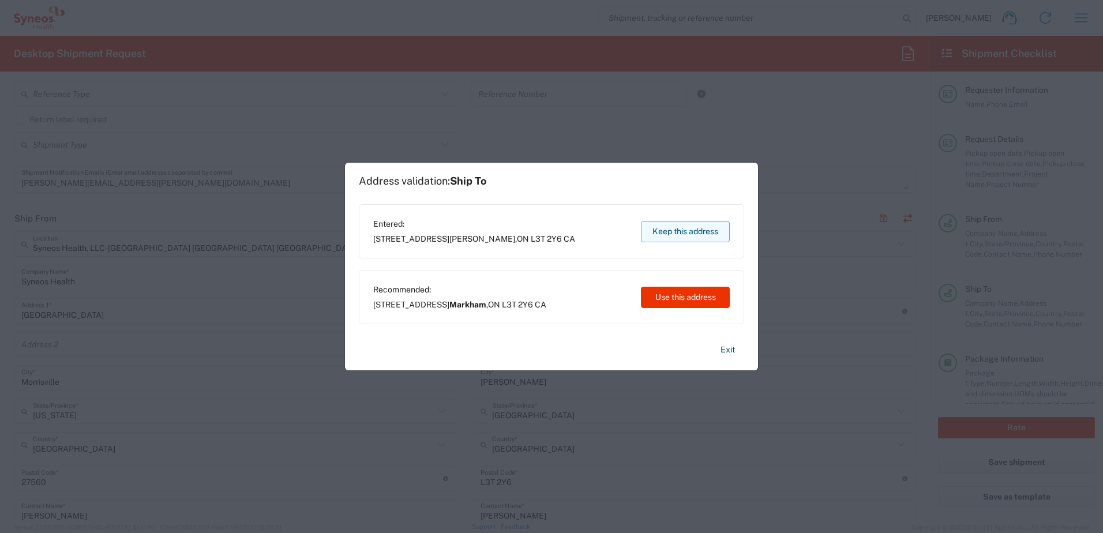
click at [670, 232] on button "Keep this address" at bounding box center [685, 231] width 89 height 21
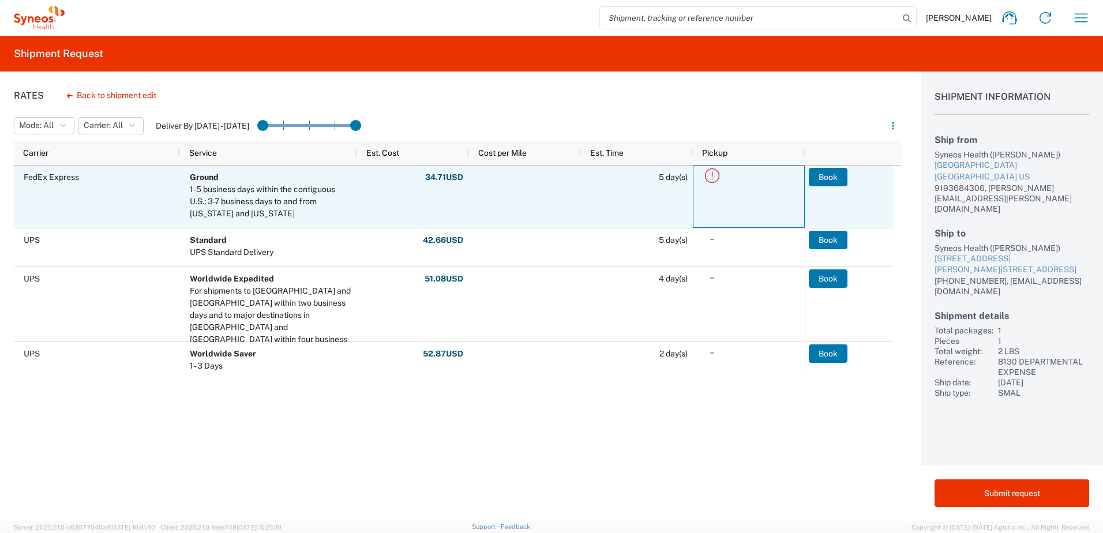
click at [715, 177] on icon at bounding box center [712, 175] width 19 height 19
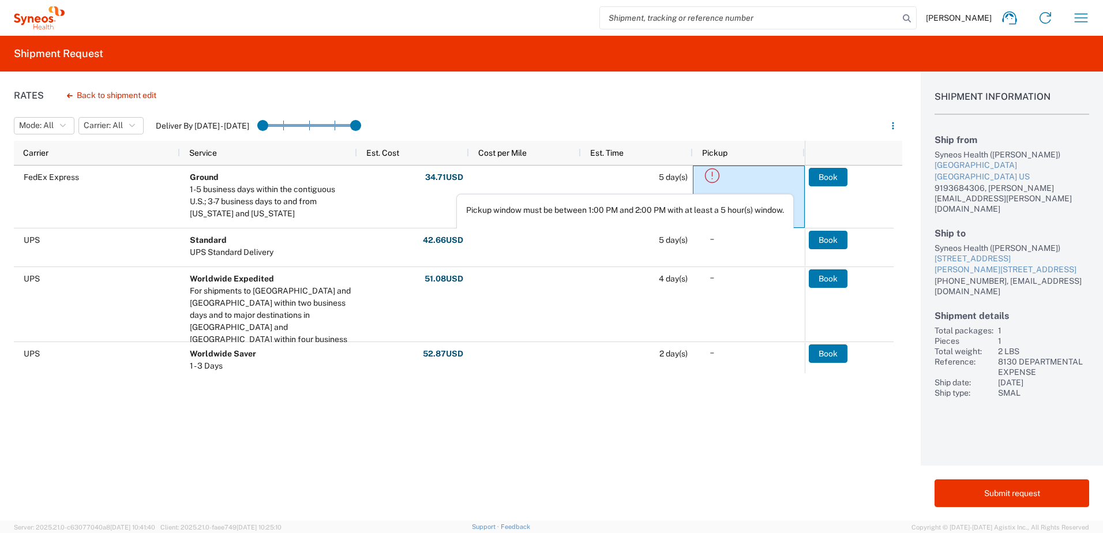
click at [440, 430] on div "Rates Back to shipment edit Mode: All All SMAL Carrier: All All DHL FedEx Expre…" at bounding box center [451, 296] width 902 height 449
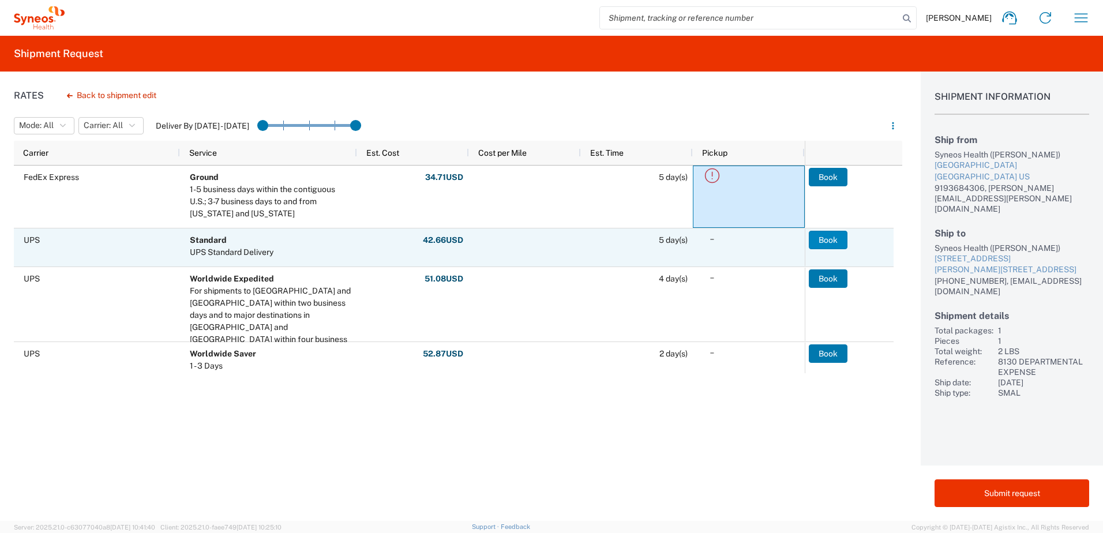
click at [819, 241] on button "Book" at bounding box center [828, 240] width 39 height 18
